Goal: Download file/media

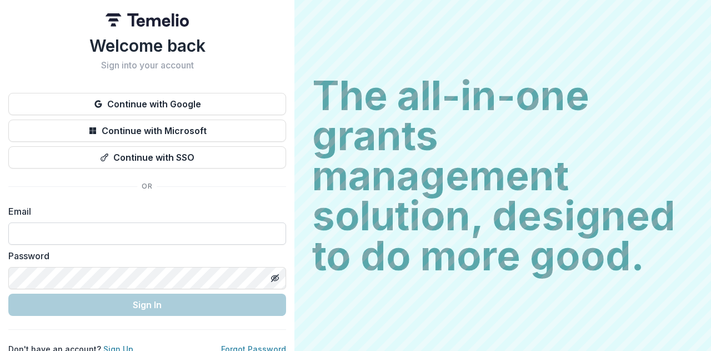
click at [56, 220] on div "Email" at bounding box center [147, 225] width 278 height 40
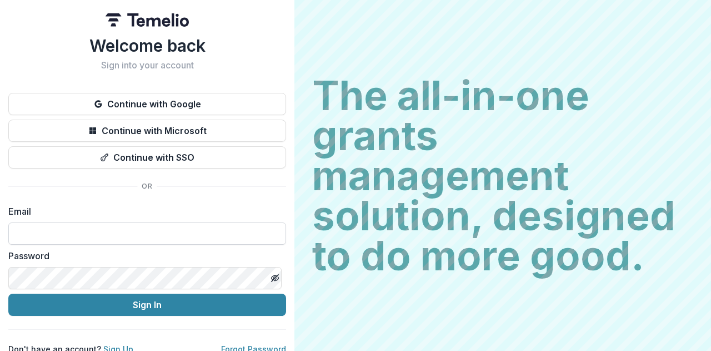
click at [57, 230] on input at bounding box center [147, 233] width 278 height 22
type input "**********"
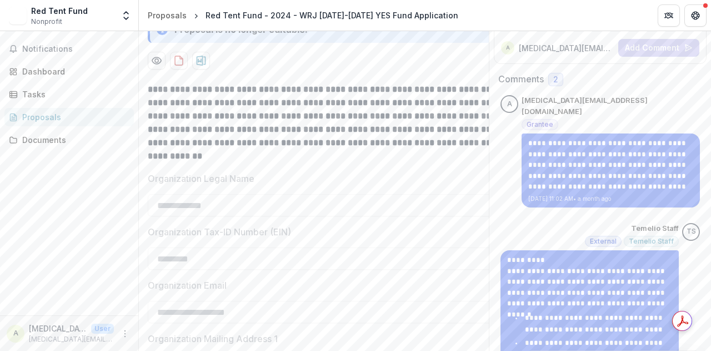
scroll to position [111, 0]
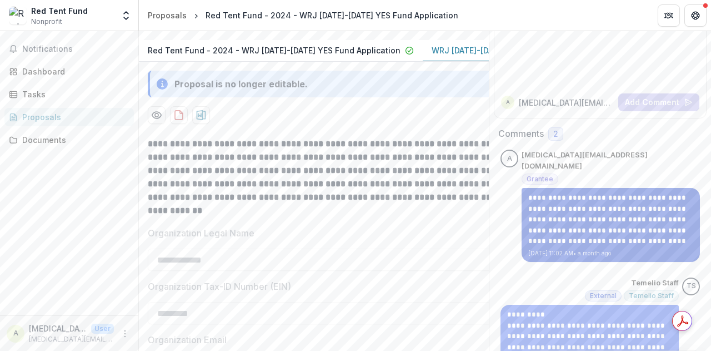
click at [620, 206] on p "**********" at bounding box center [610, 219] width 165 height 54
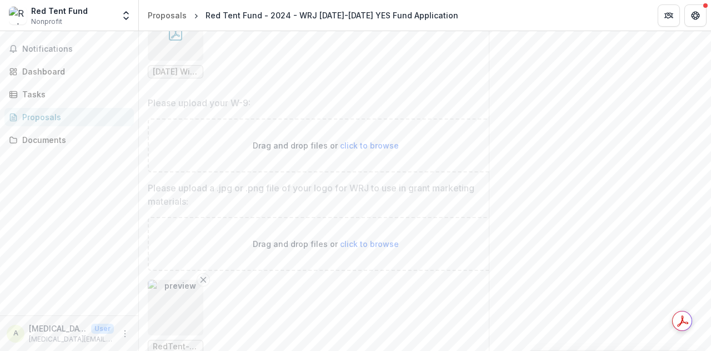
scroll to position [1334, 0]
click at [37, 138] on div "Documents" at bounding box center [73, 140] width 103 height 12
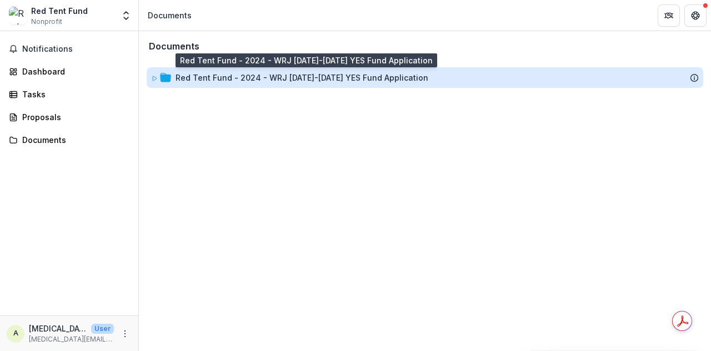
click at [187, 76] on div "Red Tent Fund - 2024 - WRJ [DATE]-[DATE] YES Fund Application" at bounding box center [302, 78] width 253 height 12
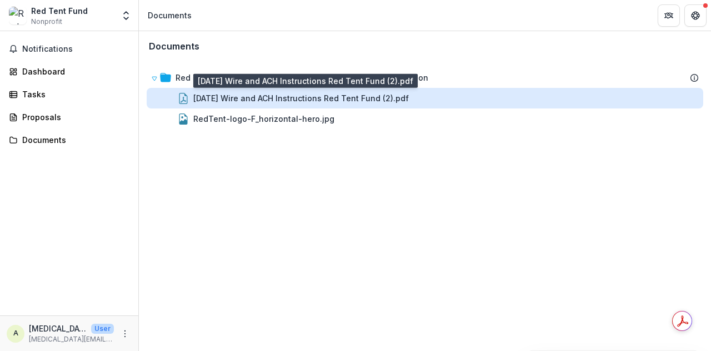
click at [211, 97] on div "[DATE] Wire and ACH Instructions Red Tent Fund (2).pdf" at bounding box center [301, 98] width 216 height 12
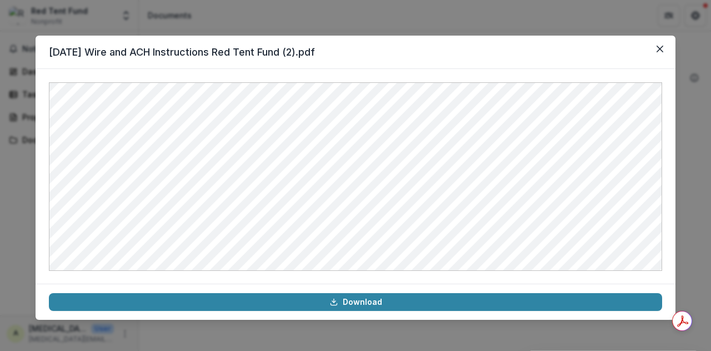
drag, startPoint x: 660, startPoint y: 51, endPoint x: 634, endPoint y: 47, distance: 26.3
click at [660, 51] on icon "Close" at bounding box center [660, 49] width 7 height 7
